Goal: Information Seeking & Learning: Learn about a topic

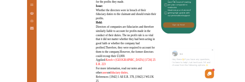
scroll to position [468, 0]
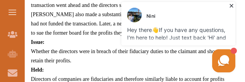
click at [231, 6] on icon at bounding box center [230, 5] width 3 height 3
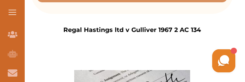
scroll to position [268, 0]
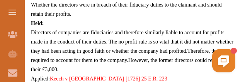
scroll to position [515, 0]
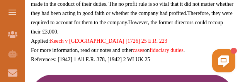
scroll to position [532, 0]
